Goal: Find specific page/section: Find specific page/section

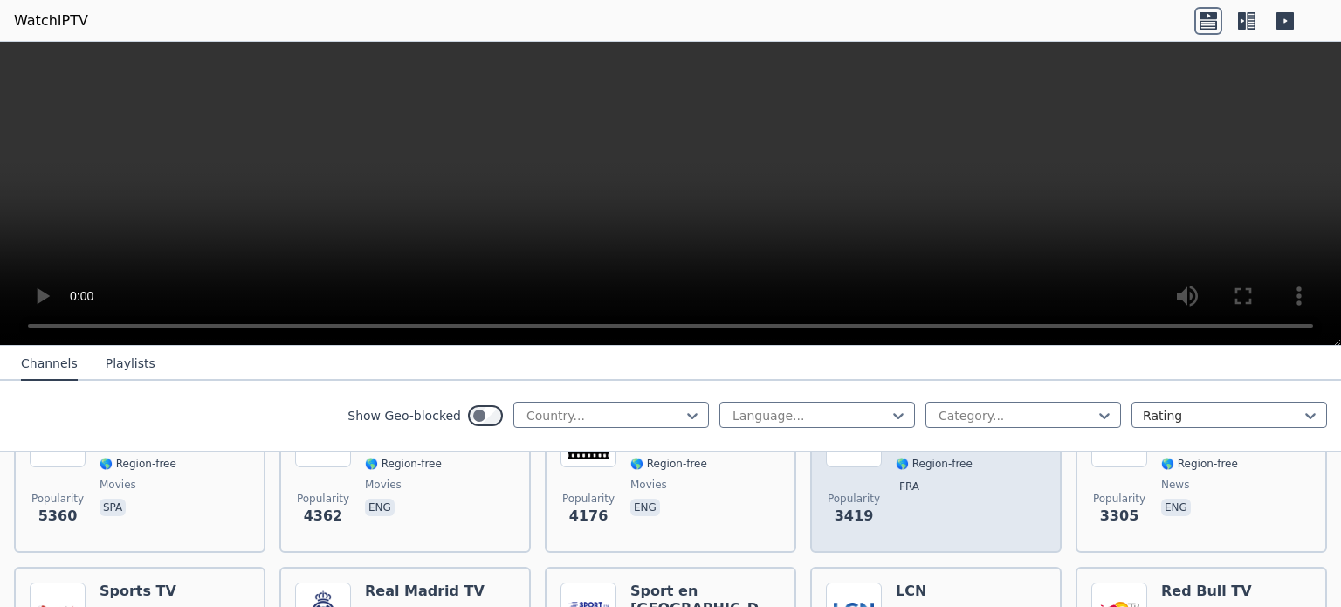
scroll to position [436, 0]
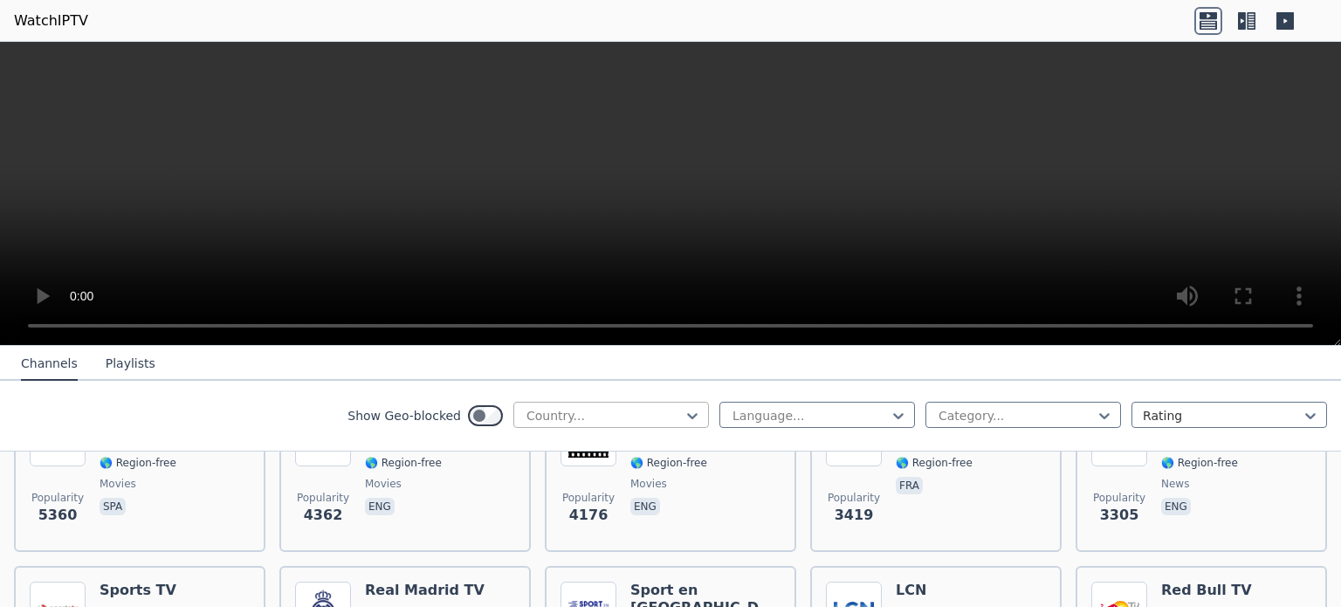
click at [556, 412] on div at bounding box center [604, 415] width 159 height 17
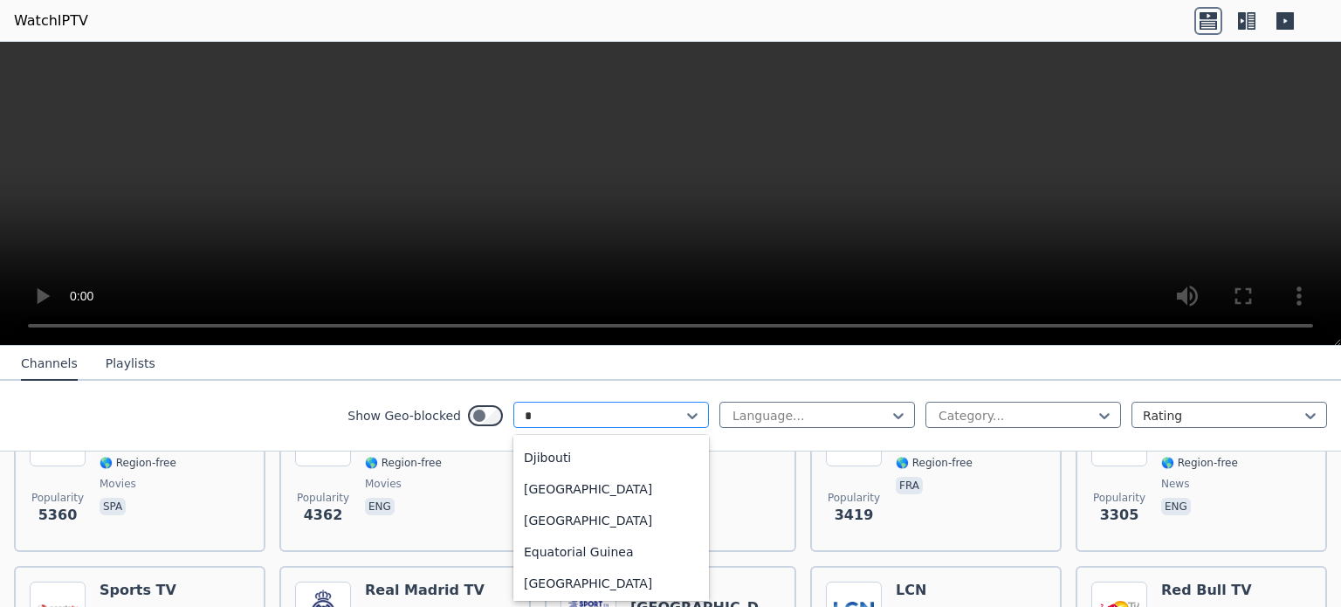
type input "**"
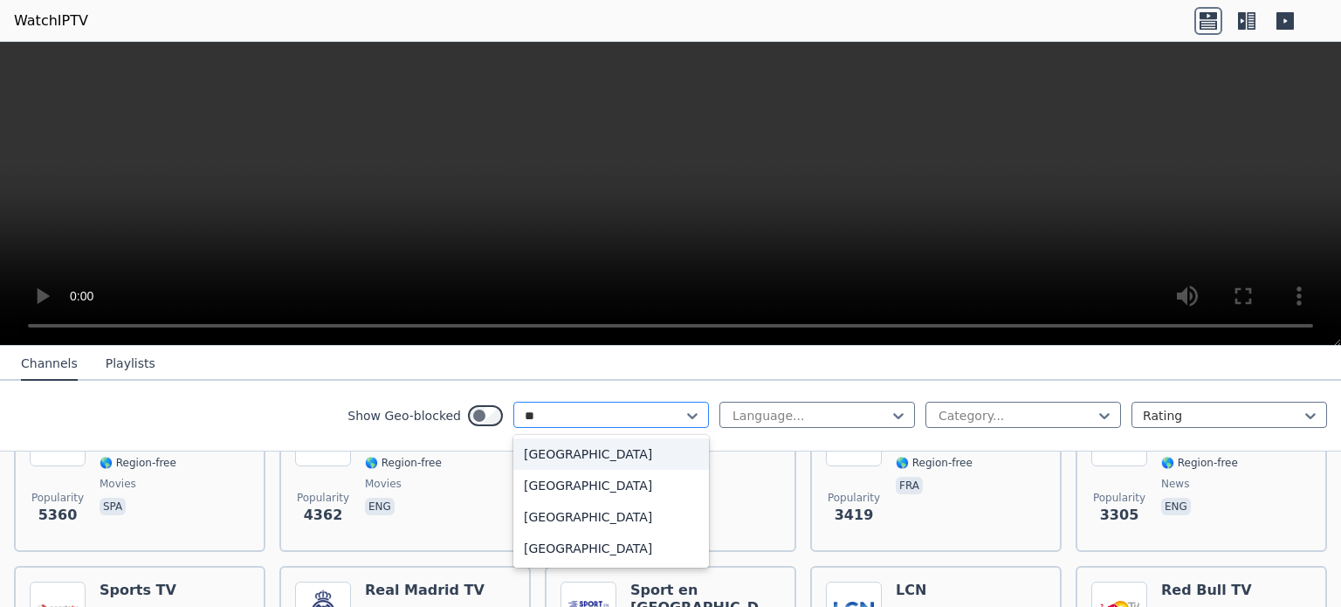
scroll to position [0, 0]
click at [548, 515] on div "[GEOGRAPHIC_DATA]" at bounding box center [611, 516] width 196 height 31
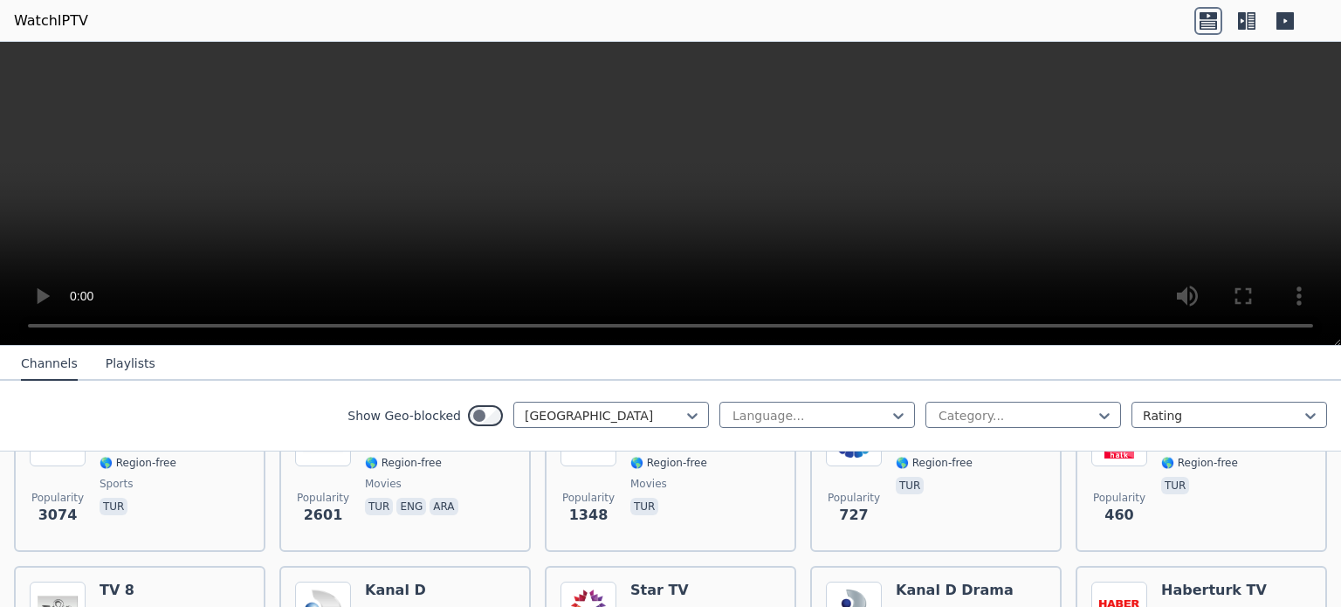
scroll to position [175, 0]
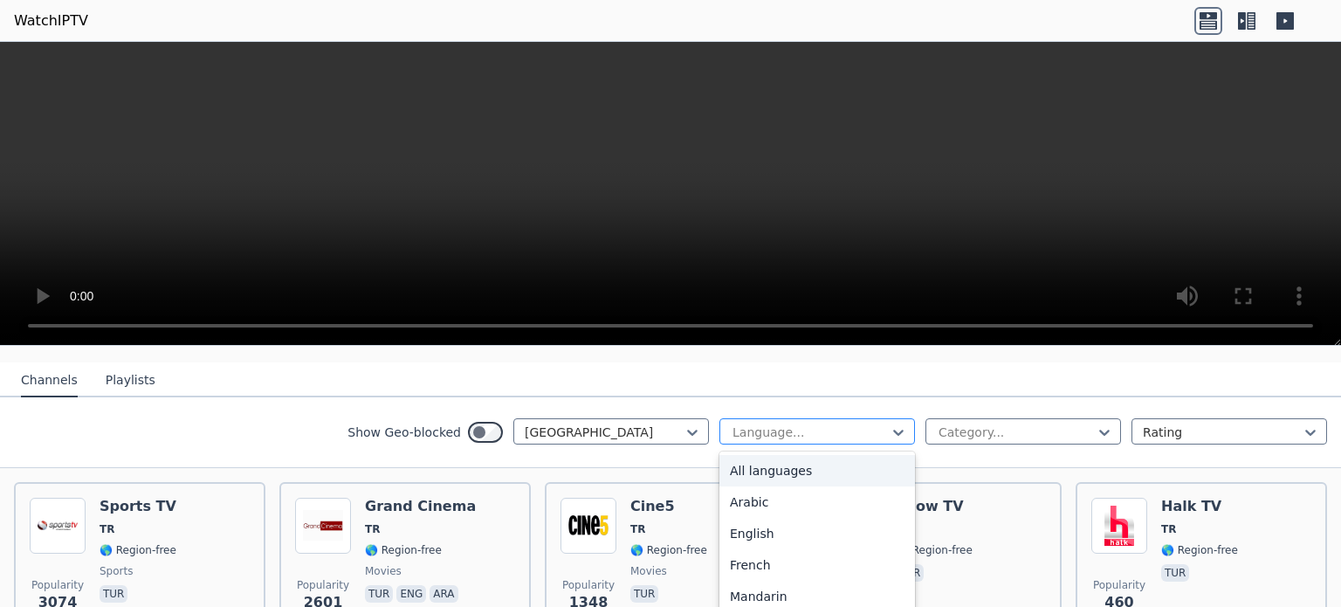
click at [731, 423] on div at bounding box center [810, 431] width 159 height 17
click at [864, 399] on div "Show Geo-blocked Turkey 22 results available. Use Up and Down to choose options…" at bounding box center [670, 432] width 1341 height 71
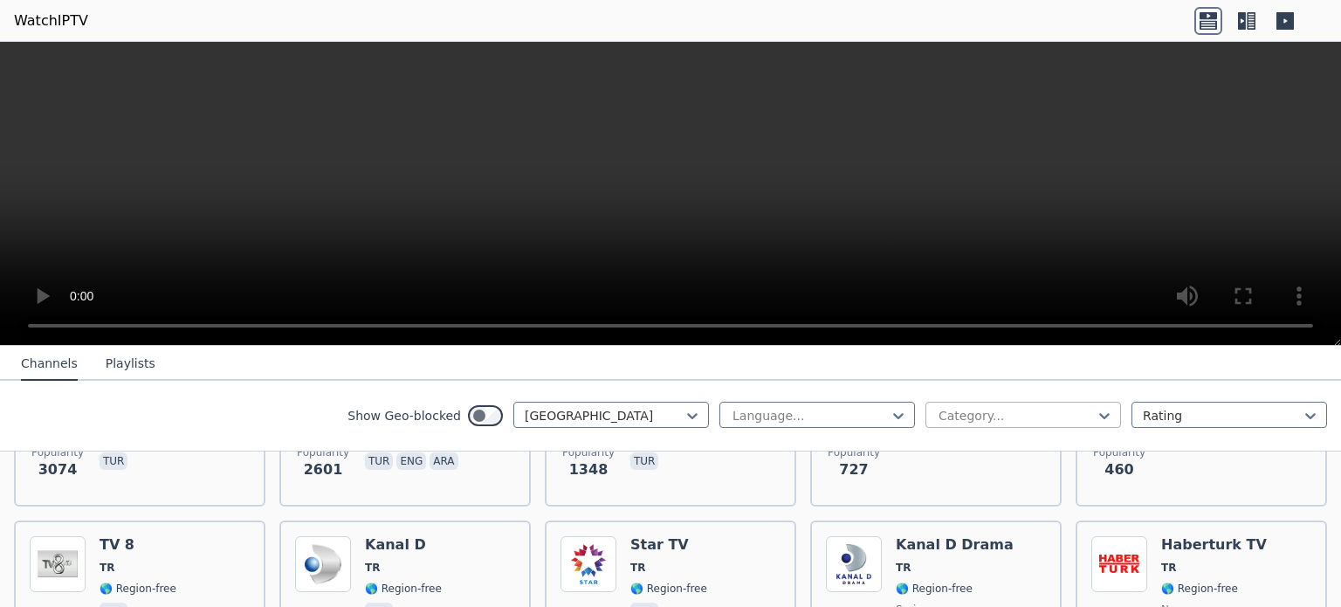
scroll to position [611, 0]
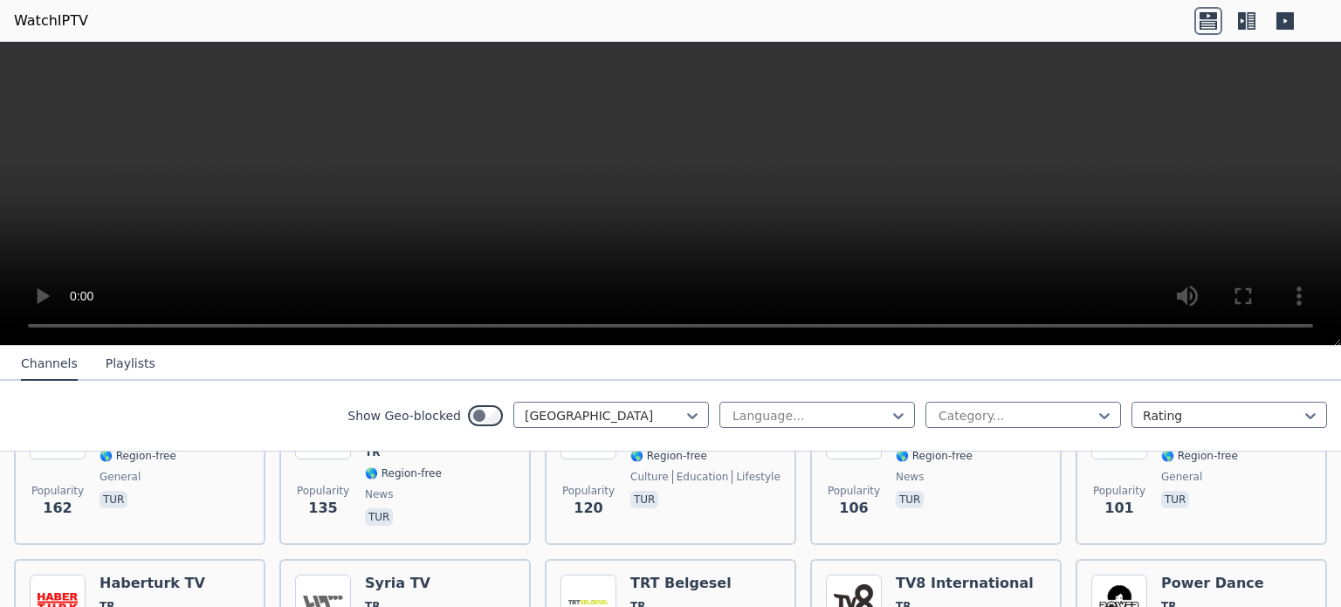
drag, startPoint x: 123, startPoint y: 361, endPoint x: 269, endPoint y: 391, distance: 148.8
click at [266, 382] on div "Channels Playlists Show Geo-blocked Turkey Language... Category... Rating" at bounding box center [670, 399] width 1341 height 106
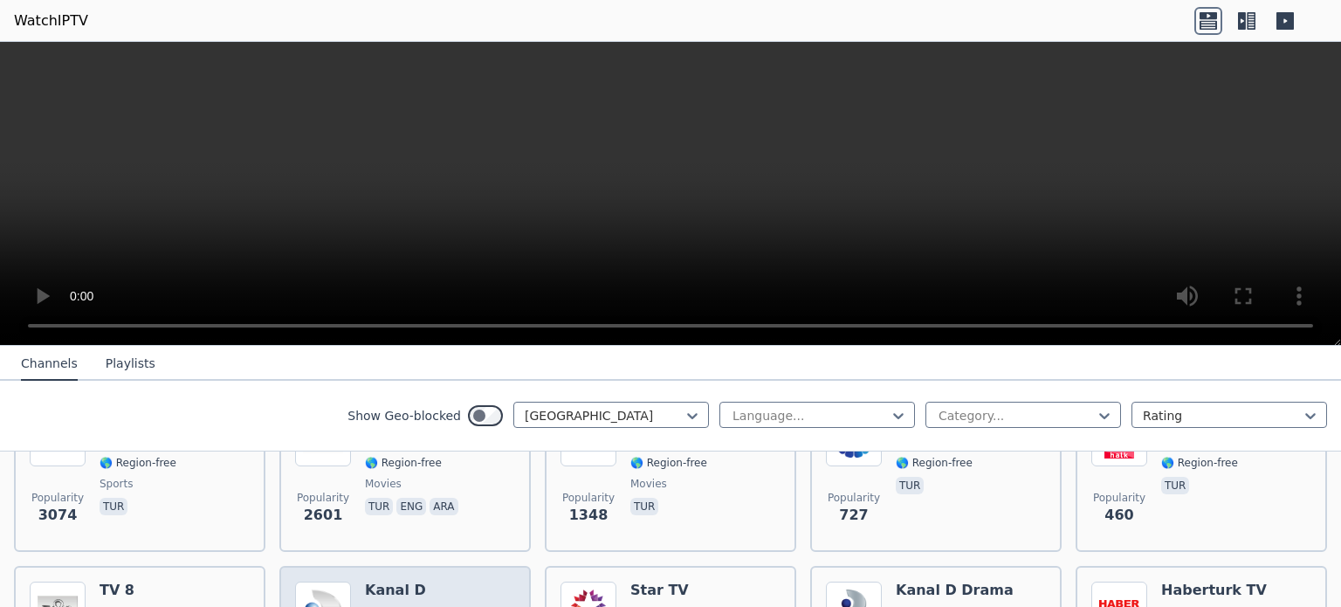
scroll to position [349, 0]
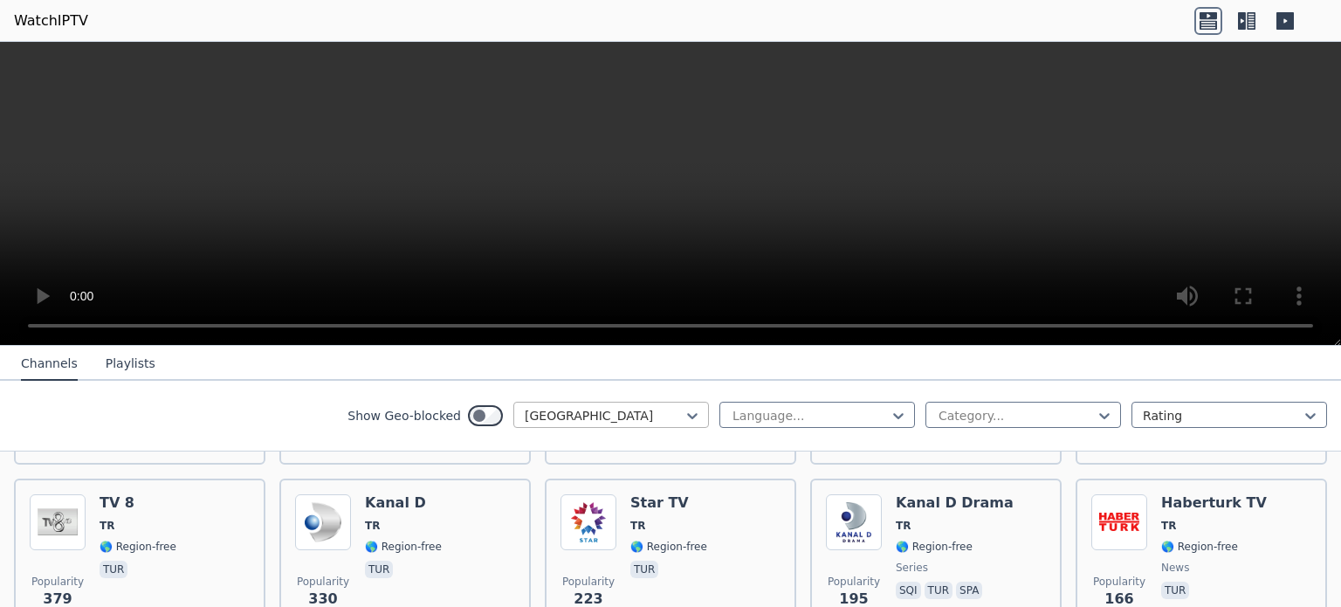
click at [541, 413] on div at bounding box center [604, 415] width 159 height 17
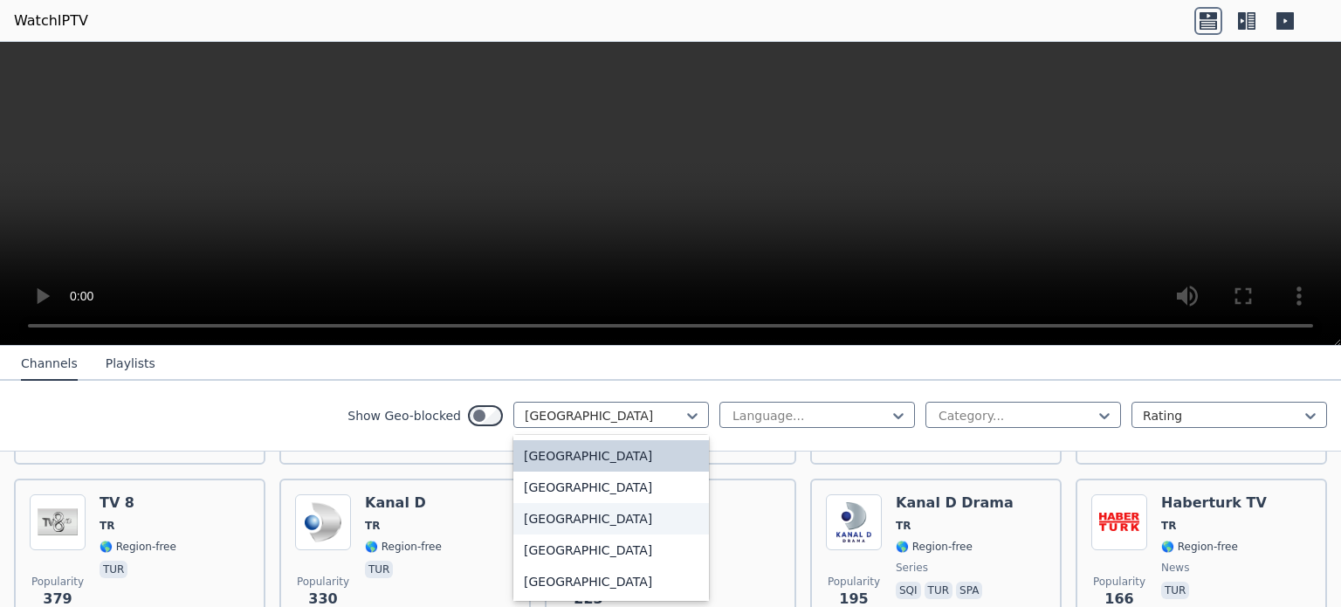
scroll to position [6033, 0]
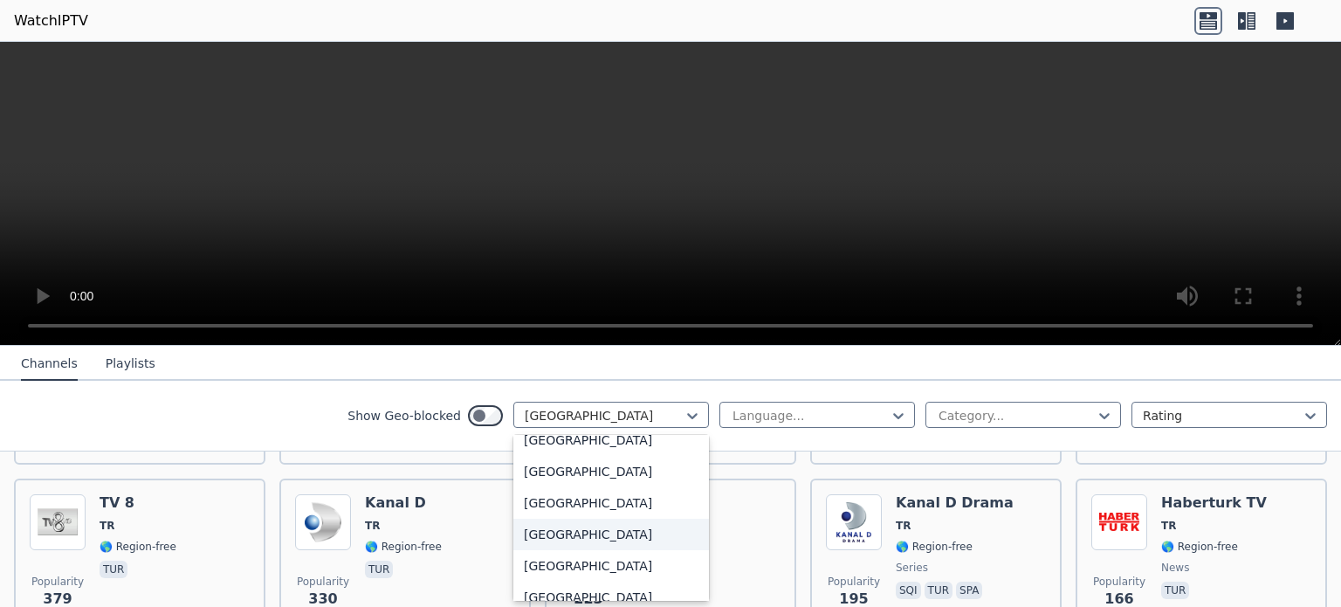
type input "*"
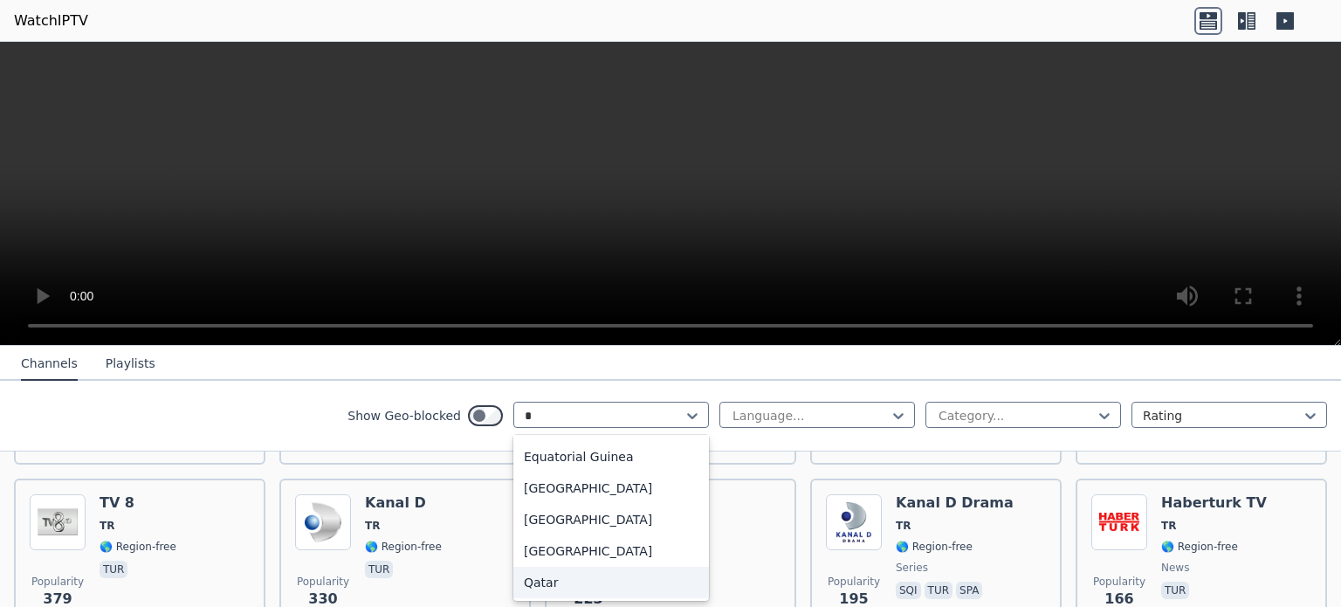
click at [531, 569] on div "Qatar" at bounding box center [611, 581] width 196 height 31
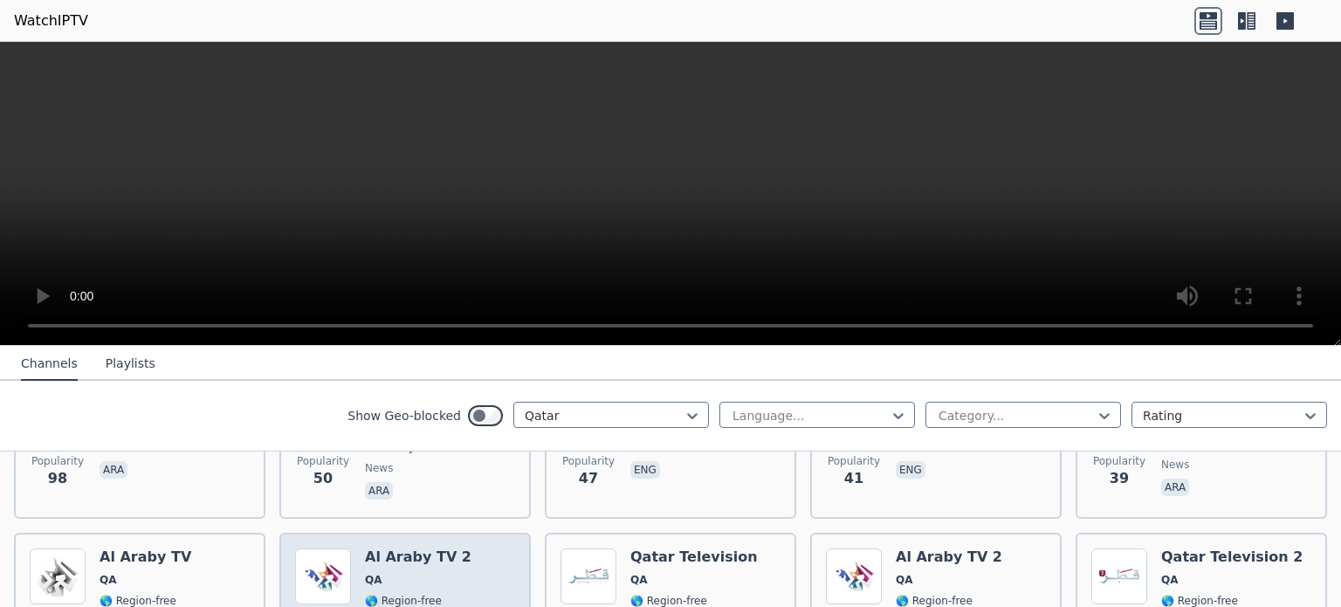
scroll to position [175, 0]
